Goal: Information Seeking & Learning: Learn about a topic

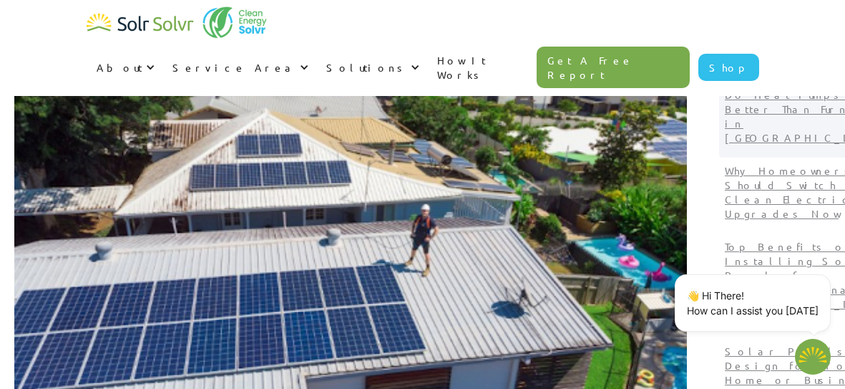
scroll to position [144, 0]
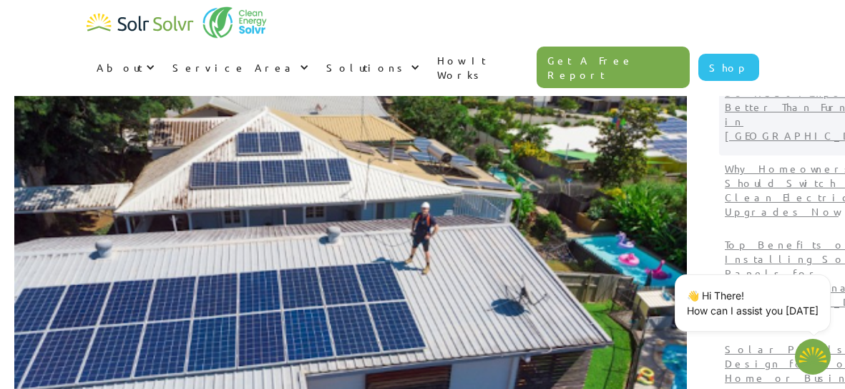
click at [779, 137] on p "Do Heat Pumps Work Better Than Furnaces in Canada?" at bounding box center [813, 113] width 177 height 57
type textarea "x"
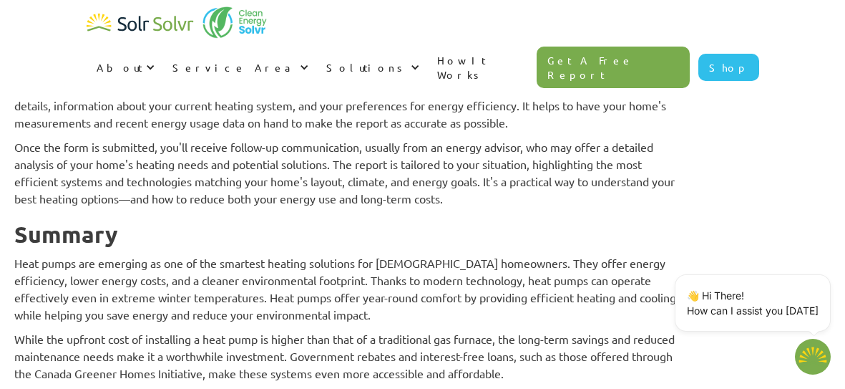
scroll to position [4475, 0]
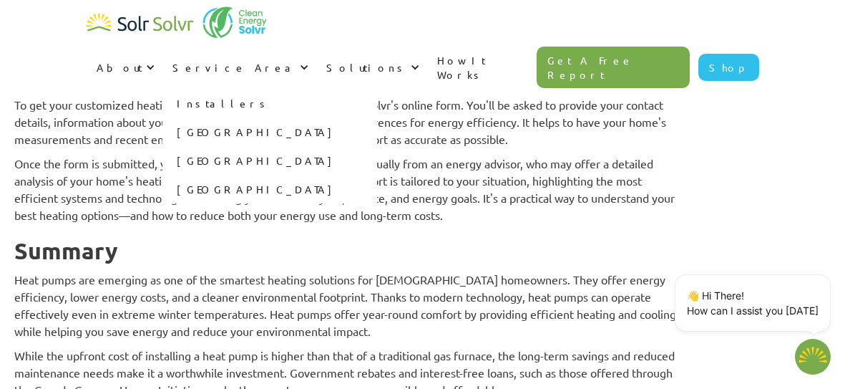
click at [377, 117] on link "[GEOGRAPHIC_DATA]" at bounding box center [269, 131] width 215 height 29
type textarea "x"
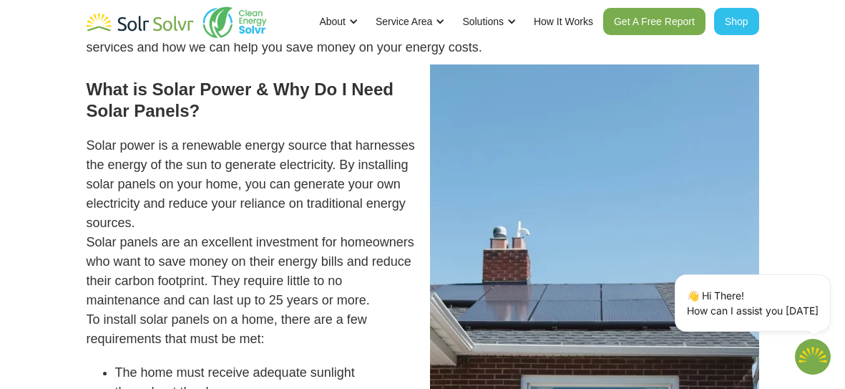
scroll to position [768, 0]
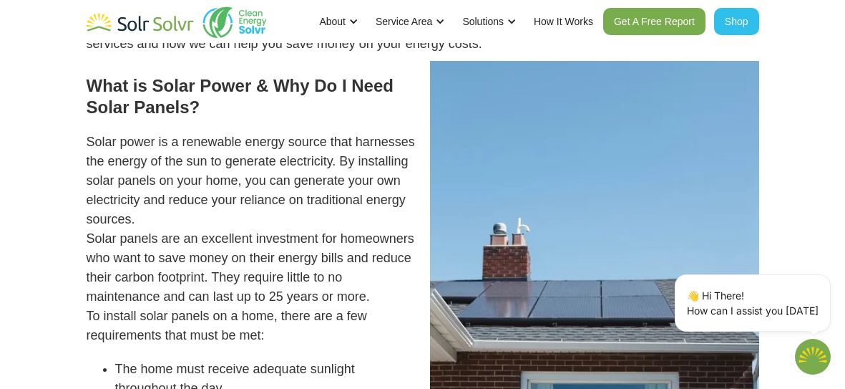
type textarea "x"
